Goal: Task Accomplishment & Management: Use online tool/utility

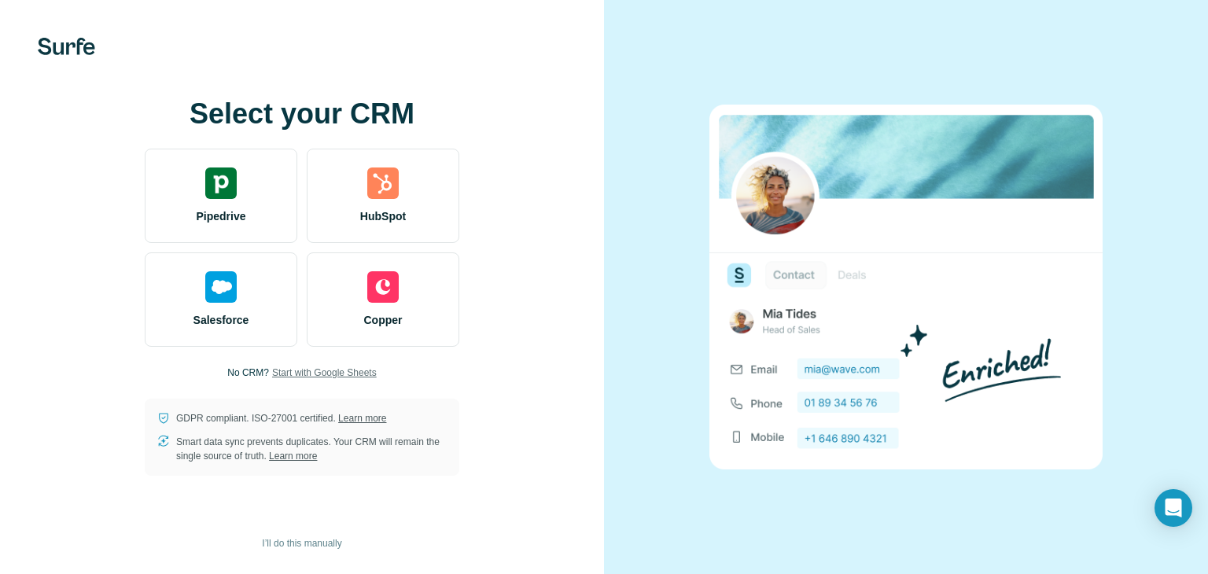
click at [346, 378] on span "Start with Google Sheets" at bounding box center [324, 373] width 105 height 14
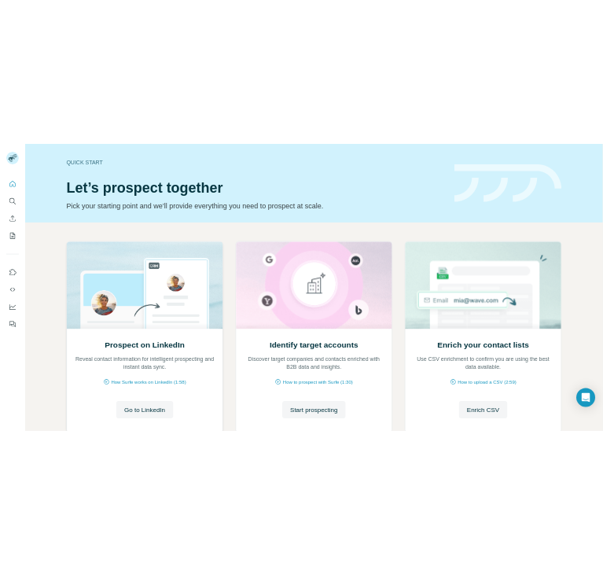
scroll to position [105, 0]
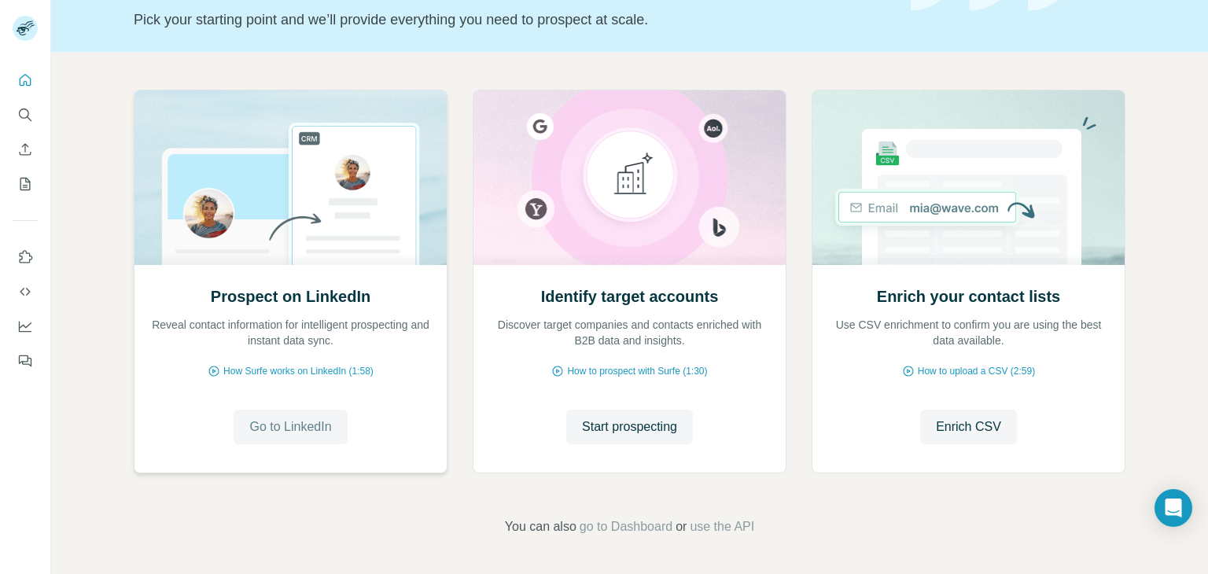
click at [304, 433] on span "Go to LinkedIn" at bounding box center [290, 427] width 82 height 19
click at [645, 439] on button "Start prospecting" at bounding box center [629, 427] width 127 height 35
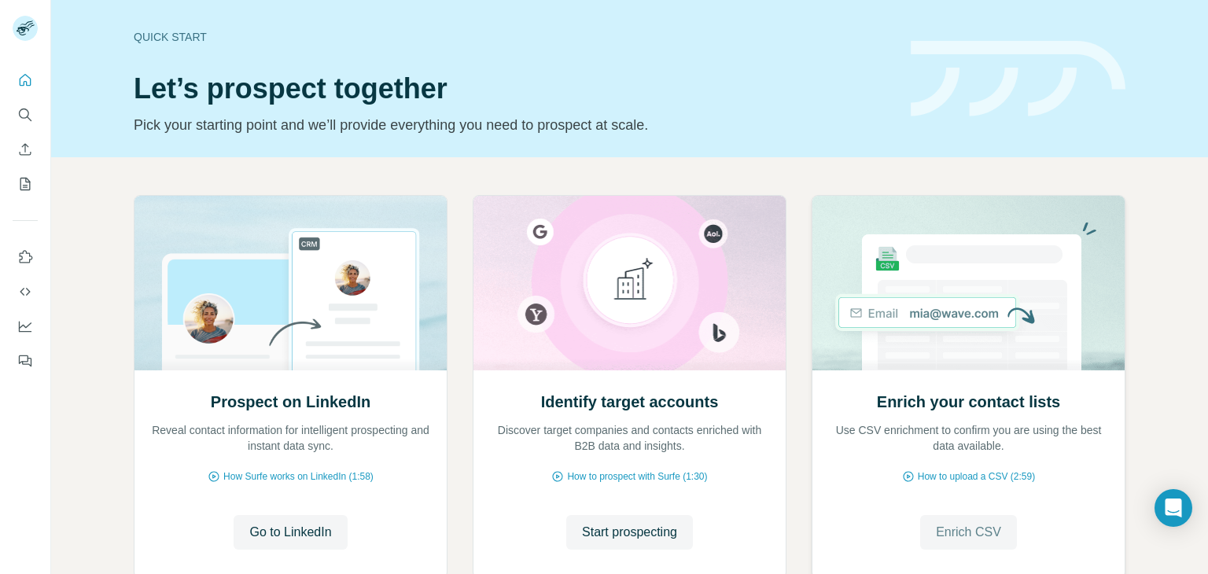
click at [988, 525] on span "Enrich CSV" at bounding box center [968, 532] width 65 height 19
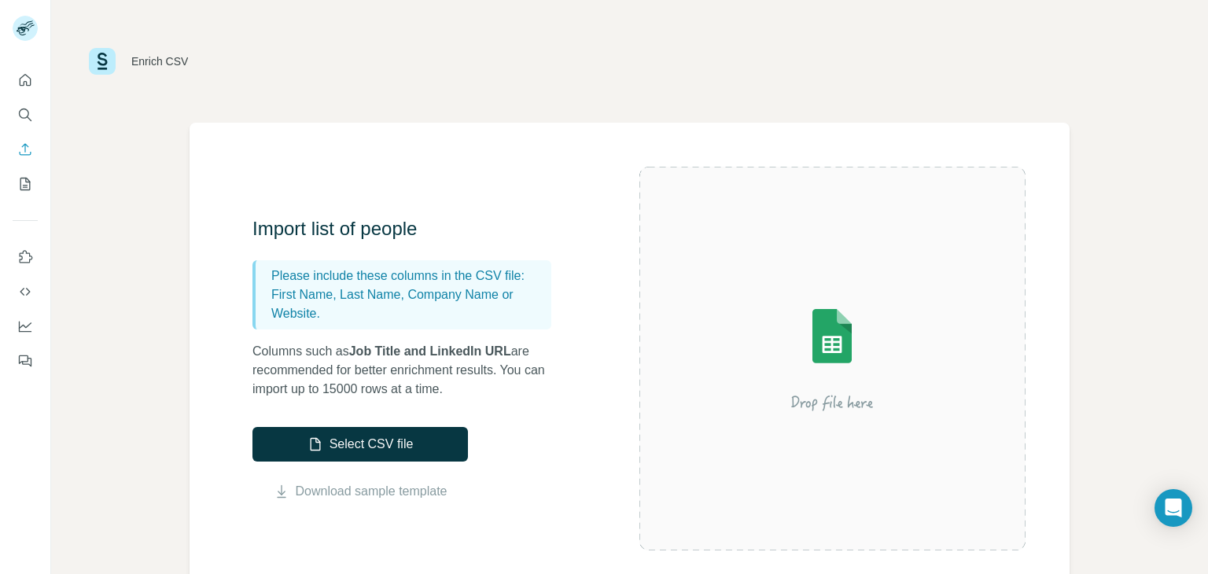
click at [807, 379] on img at bounding box center [832, 358] width 283 height 189
click at [364, 442] on button "Select CSV file" at bounding box center [359, 444] width 215 height 35
click at [767, 475] on div at bounding box center [832, 359] width 387 height 384
click at [748, 366] on img at bounding box center [832, 358] width 283 height 189
click at [385, 440] on button "Select CSV file" at bounding box center [359, 444] width 215 height 35
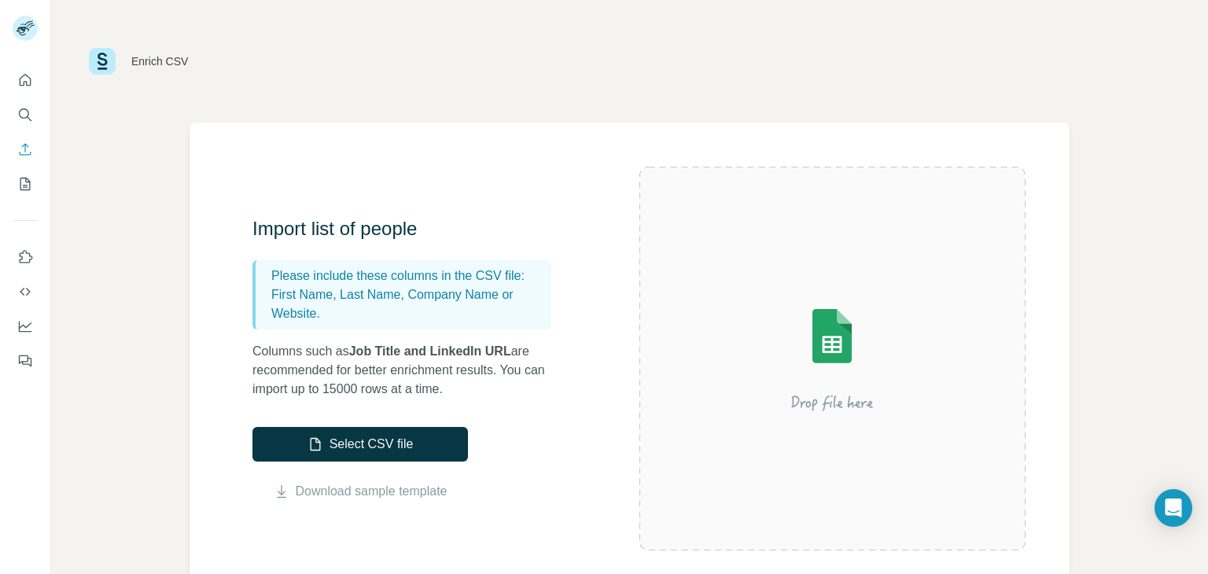
click at [761, 356] on img at bounding box center [832, 358] width 283 height 189
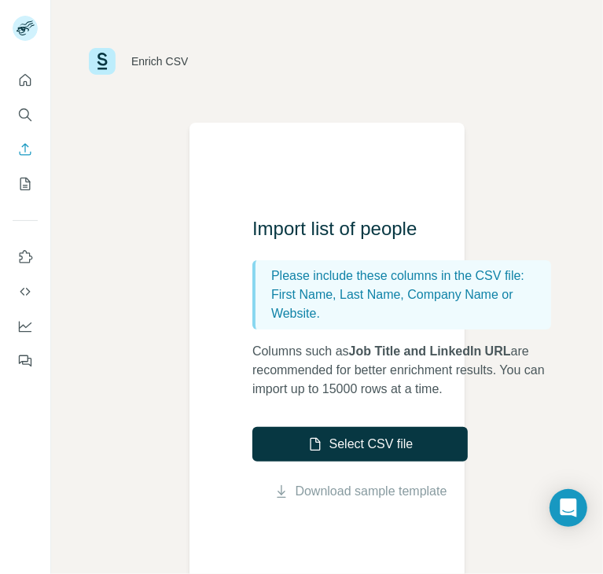
click at [363, 227] on h3 "Import list of people" at bounding box center [409, 228] width 315 height 25
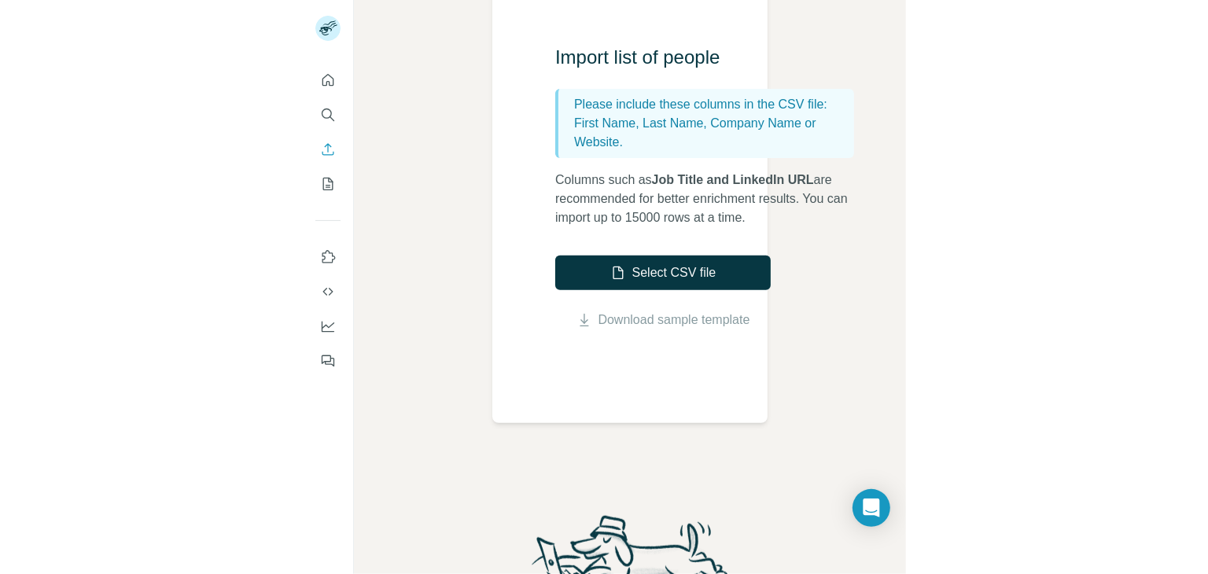
scroll to position [170, 0]
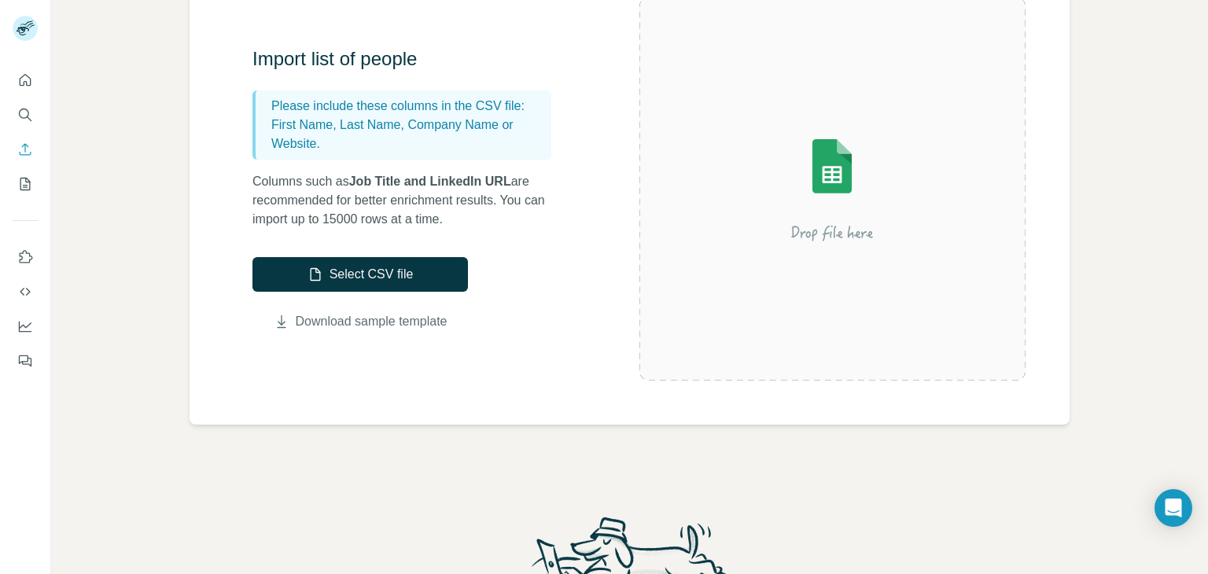
click at [335, 328] on link "Download sample template" at bounding box center [372, 321] width 152 height 19
click at [827, 161] on img at bounding box center [832, 188] width 283 height 189
click at [370, 288] on button "Select CSV file" at bounding box center [359, 274] width 215 height 35
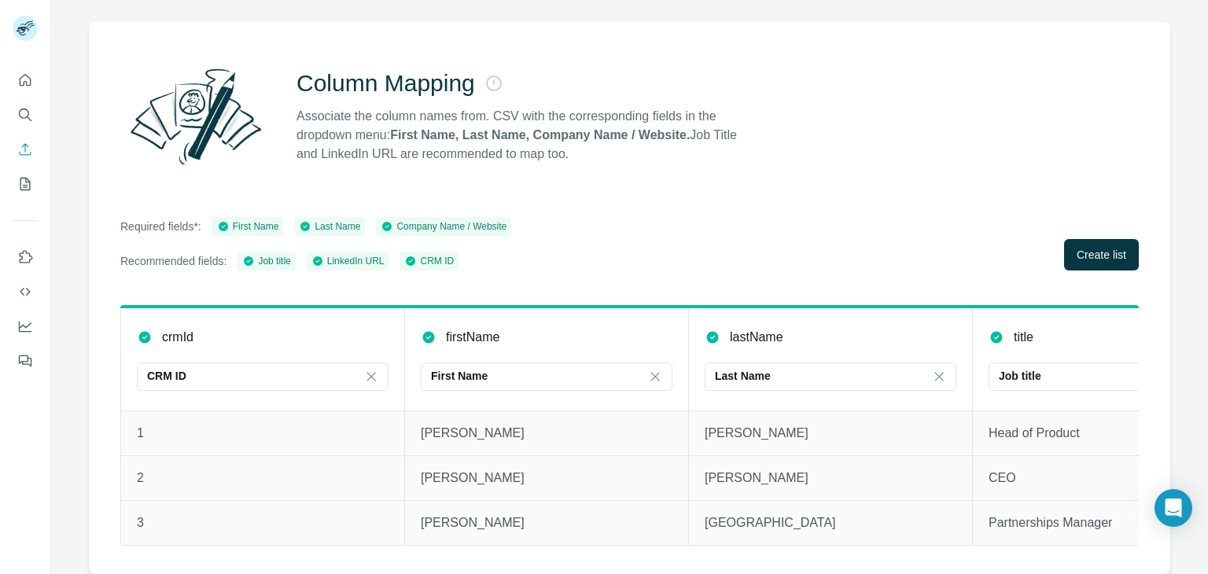
scroll to position [93, 0]
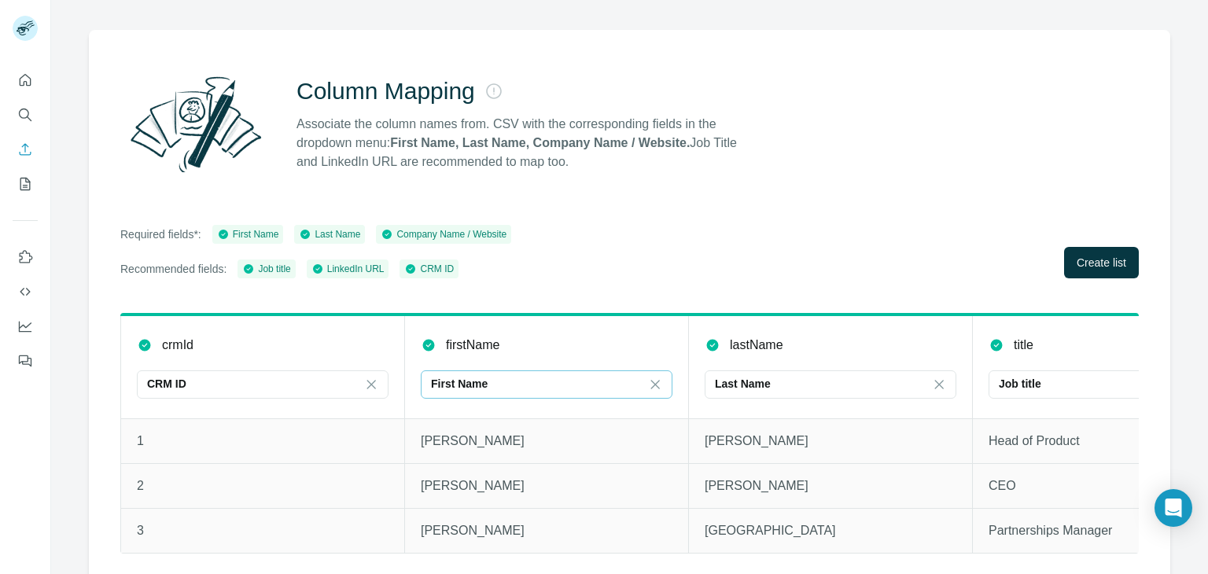
click at [602, 377] on div "First Name" at bounding box center [537, 384] width 212 height 16
type input "****"
click at [807, 381] on div "Last Name" at bounding box center [821, 384] width 212 height 16
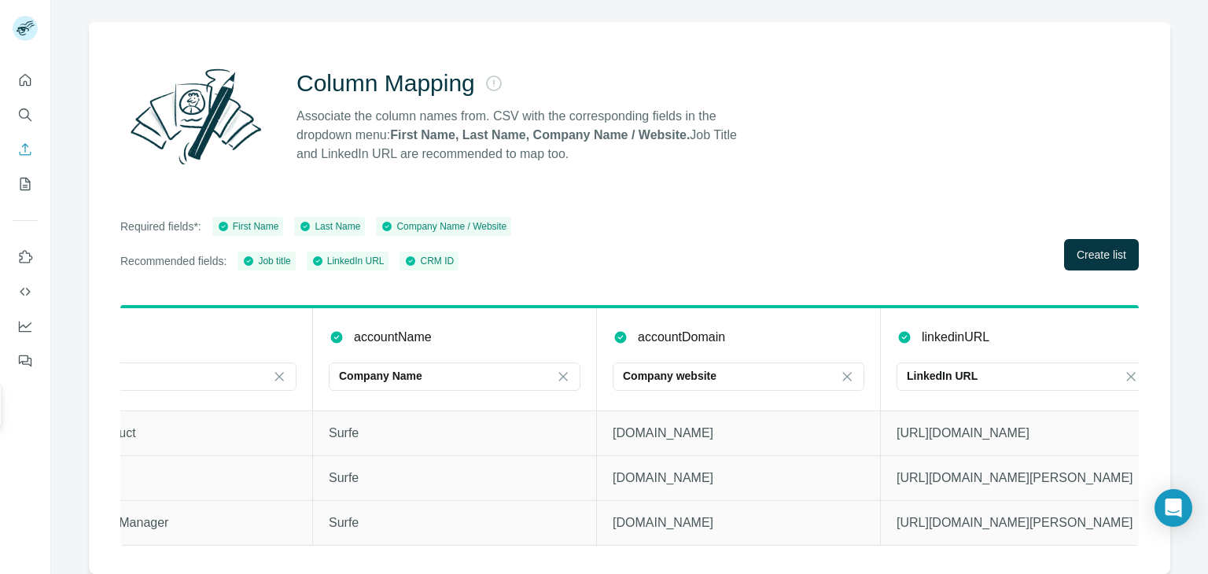
scroll to position [0, 959]
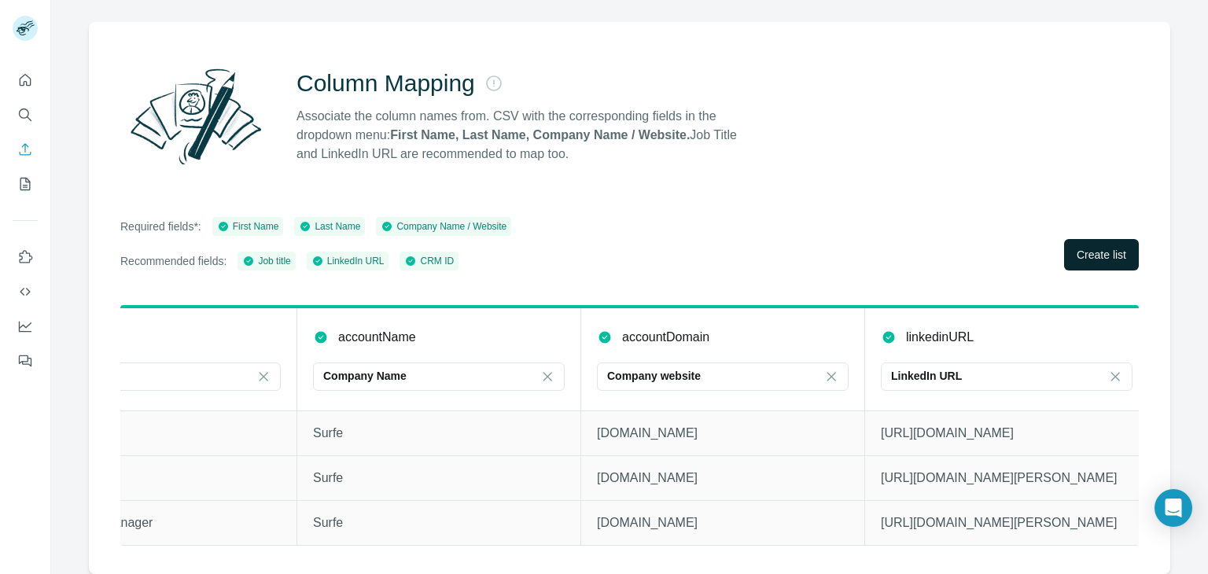
click at [1089, 252] on button "Create list" at bounding box center [1101, 254] width 75 height 31
